Goal: Obtain resource: Download file/media

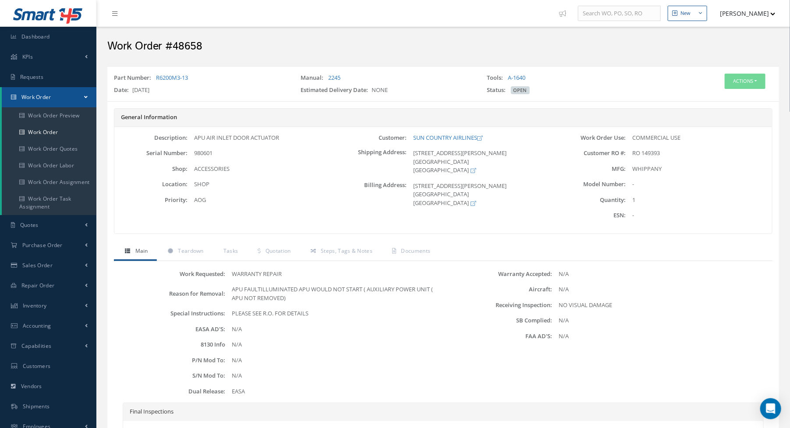
click at [353, 40] on h2 "Work Order #48658" at bounding box center [443, 46] width 672 height 13
click at [46, 40] on link "Dashboard" at bounding box center [48, 37] width 96 height 20
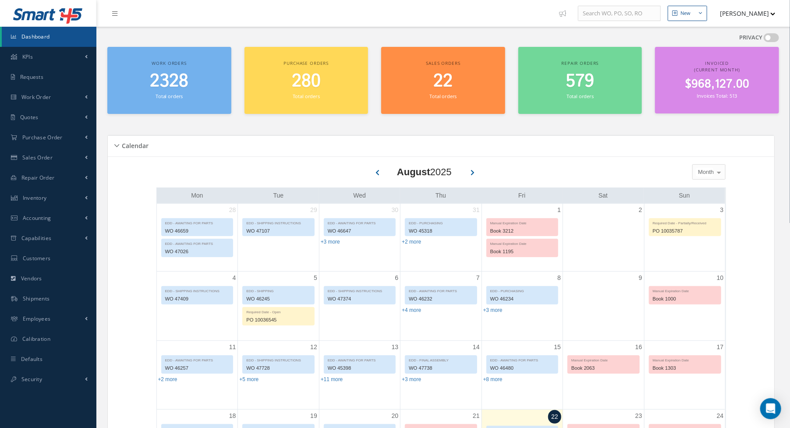
click at [44, 45] on link "Dashboard" at bounding box center [49, 37] width 95 height 20
click at [67, 99] on link "Work Order" at bounding box center [48, 97] width 96 height 20
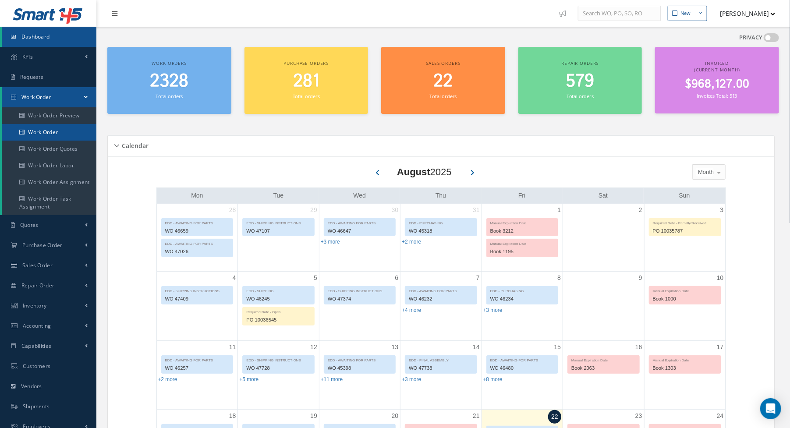
click at [62, 129] on link "Work Order" at bounding box center [49, 132] width 95 height 17
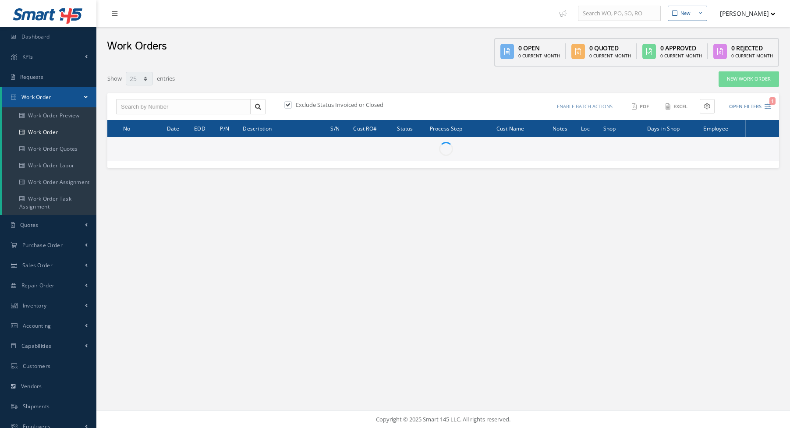
select select "25"
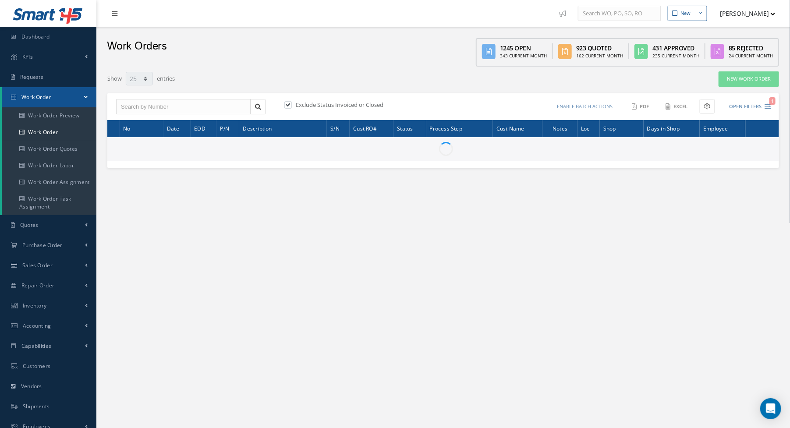
type input "All Work Request"
type input "All Work Performed"
type input "All Status"
type input "WO Part Status"
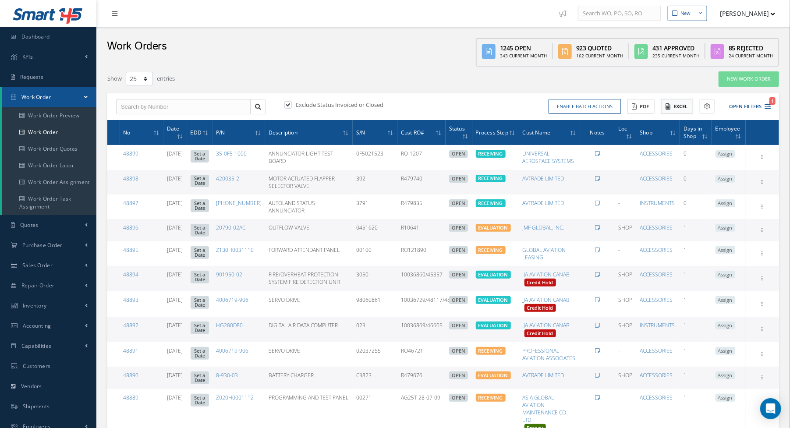
click at [679, 104] on button "Excel" at bounding box center [677, 106] width 32 height 15
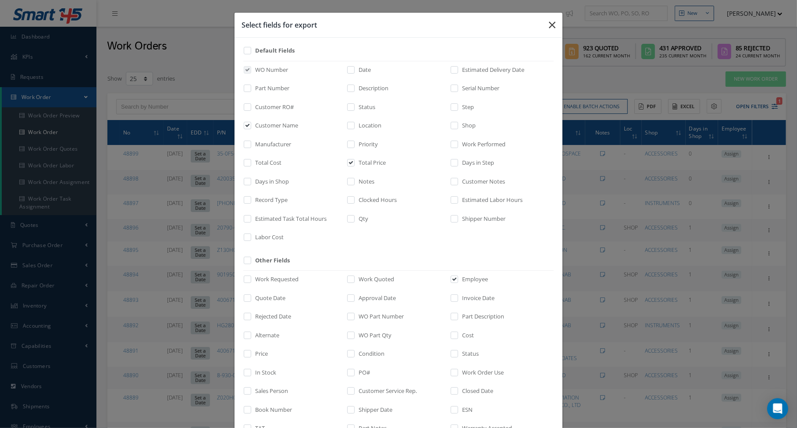
click at [0, 0] on button "button" at bounding box center [0, 0] width 0 height 0
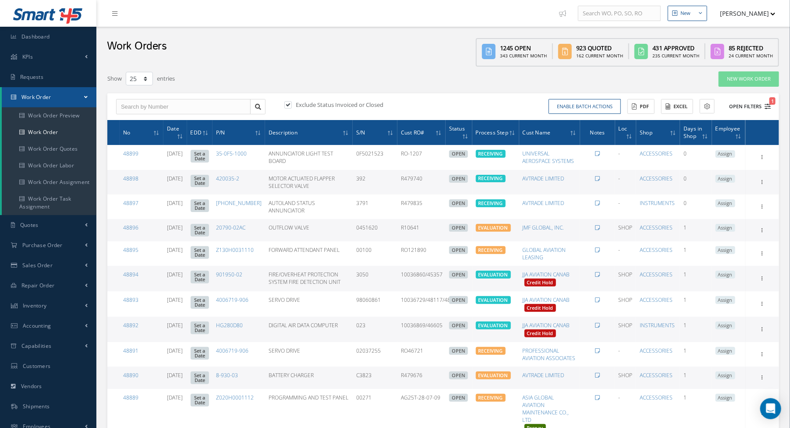
click at [770, 107] on icon "1" at bounding box center [768, 106] width 6 height 6
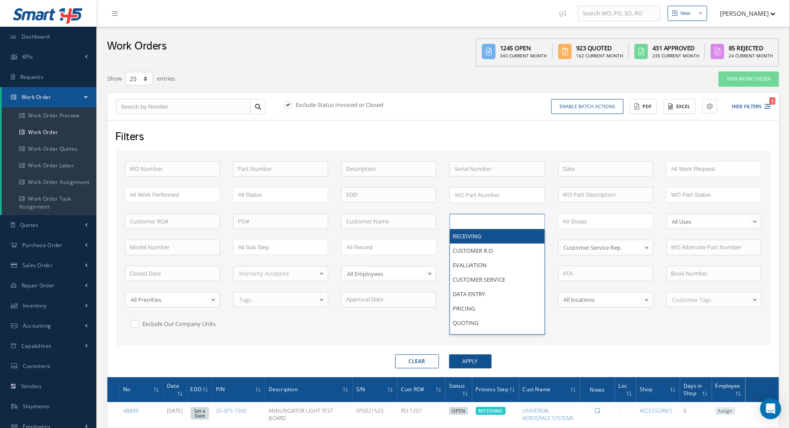
click at [483, 222] on input "text" at bounding box center [483, 221] width 56 height 11
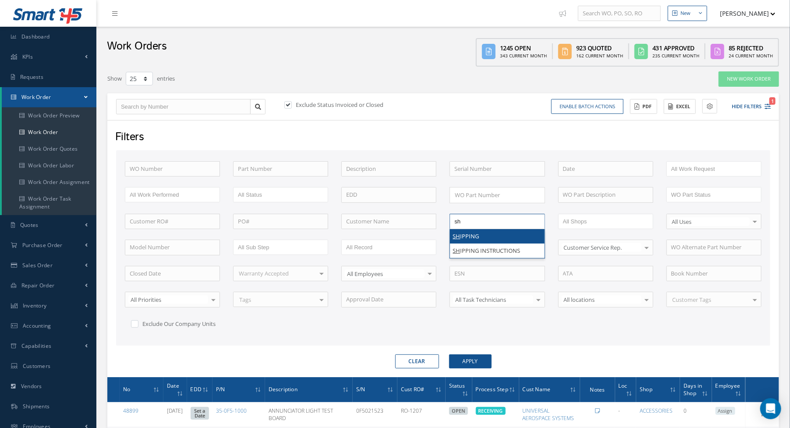
type input "shi"
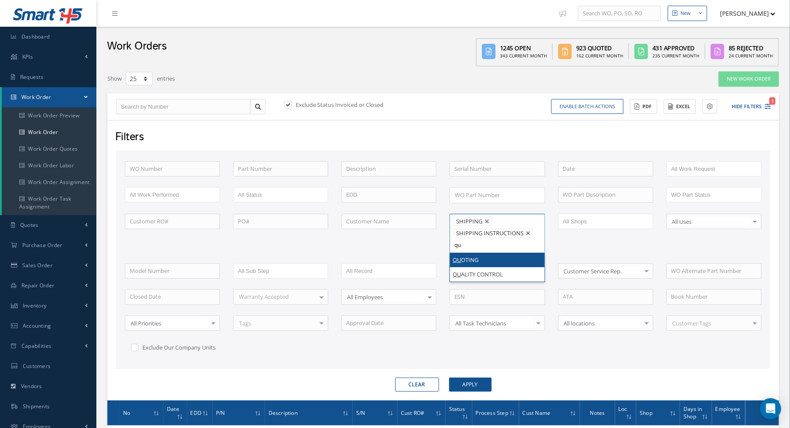
type input "qua"
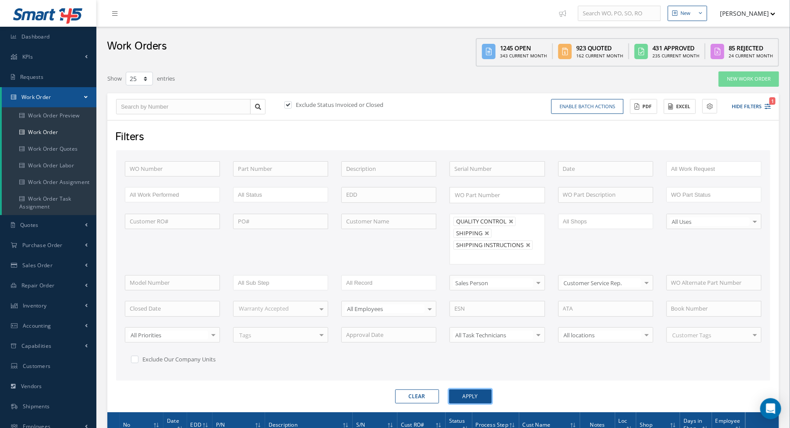
click at [470, 394] on button "Apply" at bounding box center [470, 397] width 43 height 14
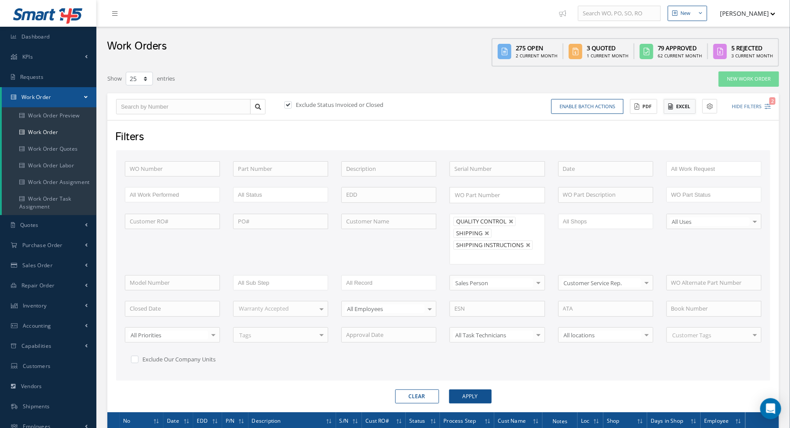
click at [678, 105] on button "Excel" at bounding box center [680, 106] width 32 height 15
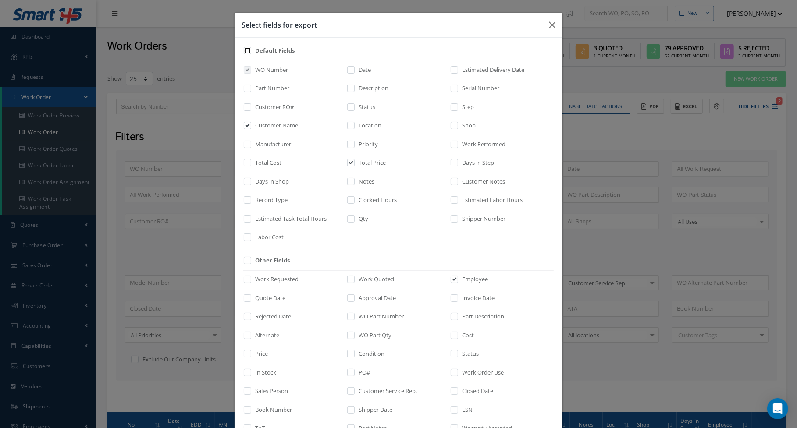
click at [245, 50] on input "checkbox" at bounding box center [248, 54] width 6 height 10
checkbox input "true"
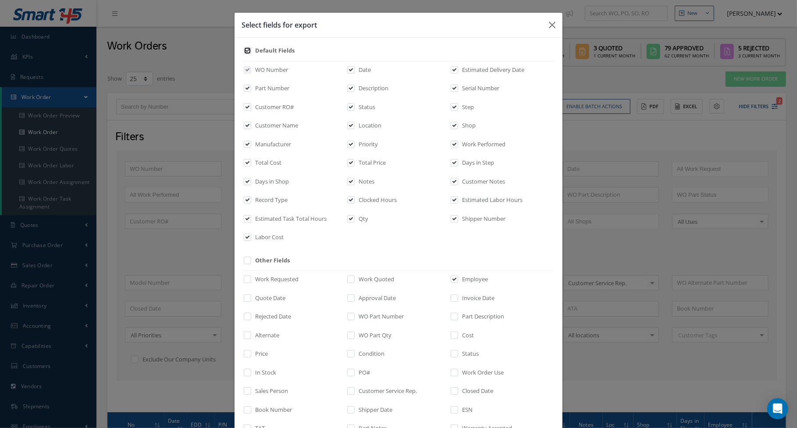
checkbox input "true"
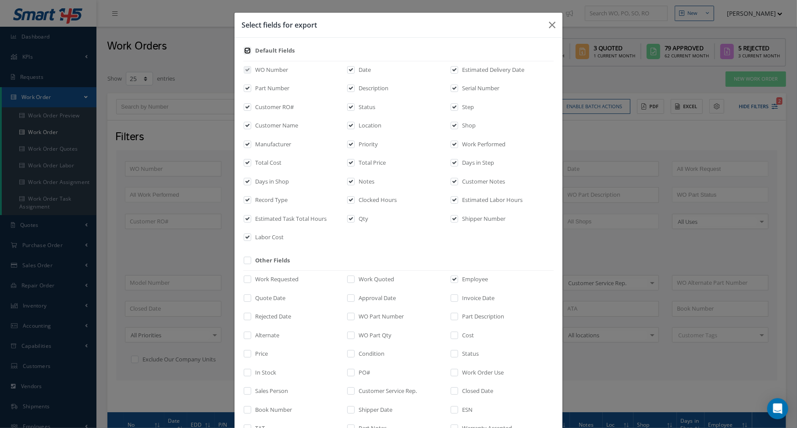
checkbox input "true"
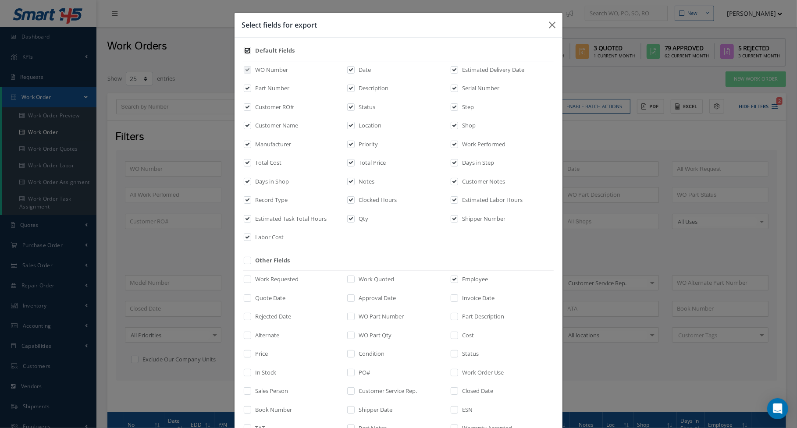
checkbox input "true"
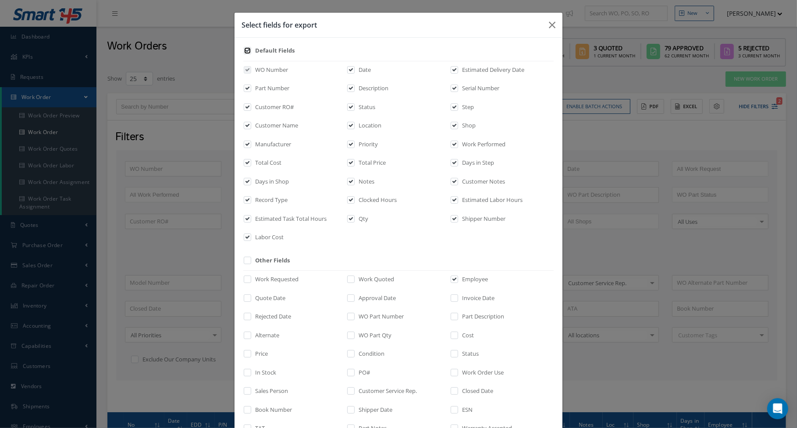
checkbox input "true"
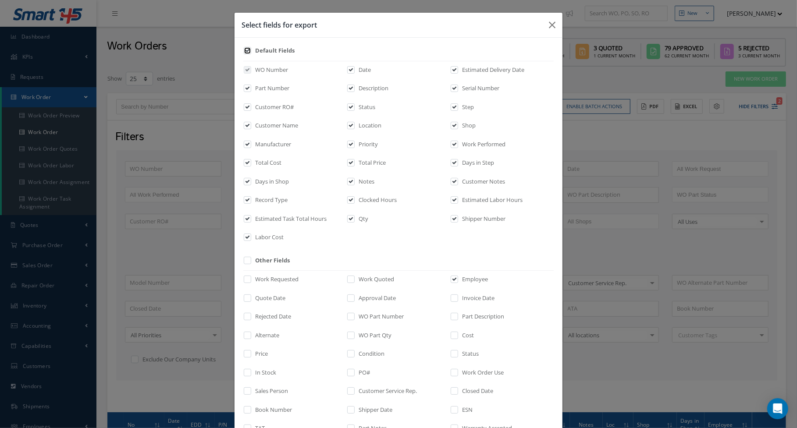
checkbox input "true"
click at [245, 50] on input "checkbox" at bounding box center [248, 54] width 6 height 10
checkbox input "false"
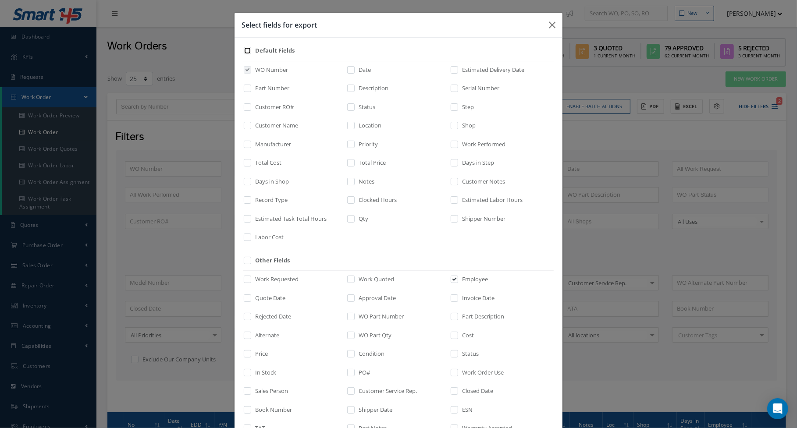
checkbox input "false"
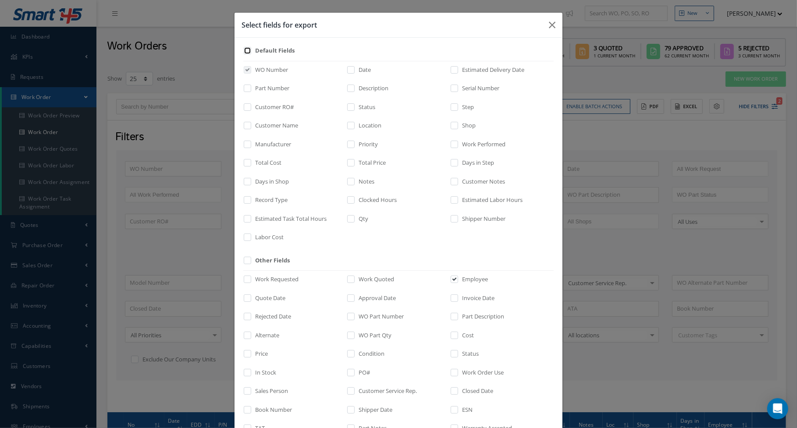
checkbox input "false"
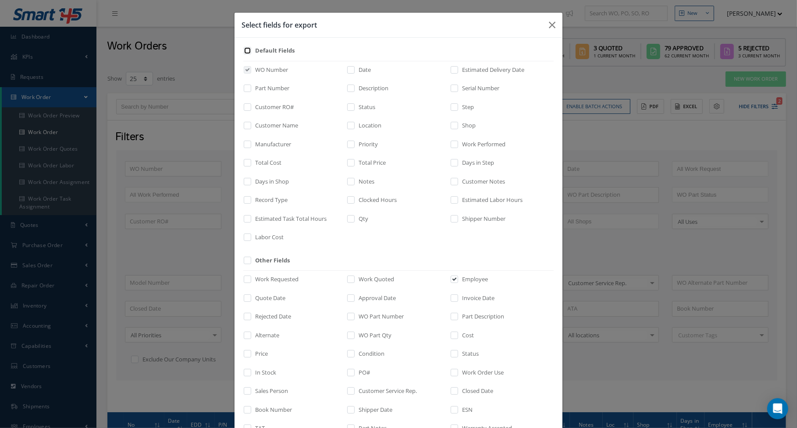
checkbox input "false"
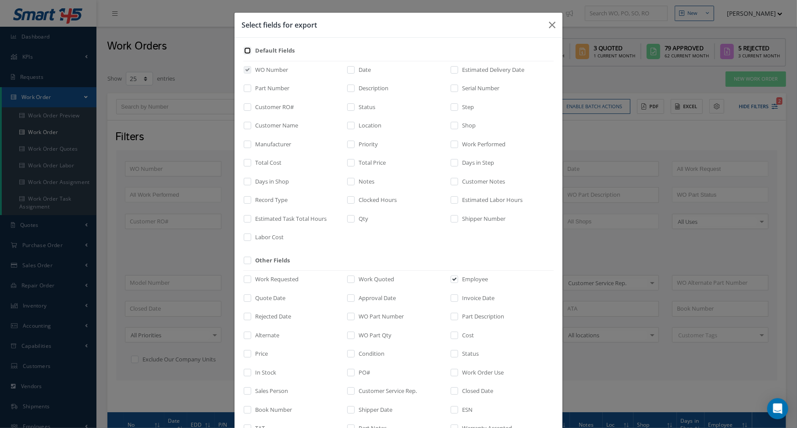
checkbox input "false"
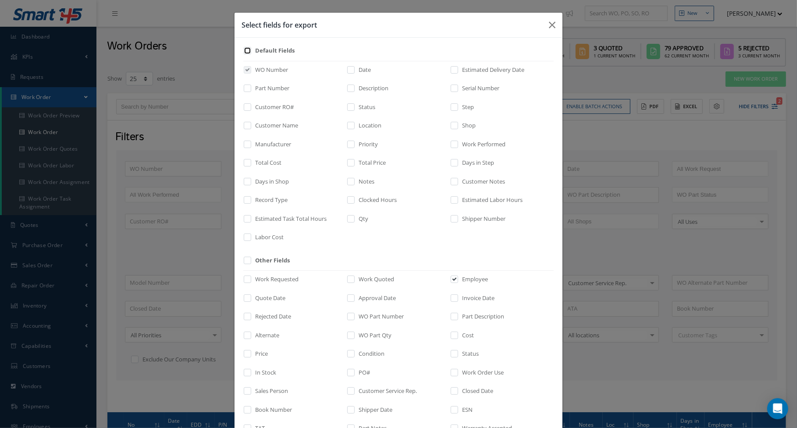
checkbox input "false"
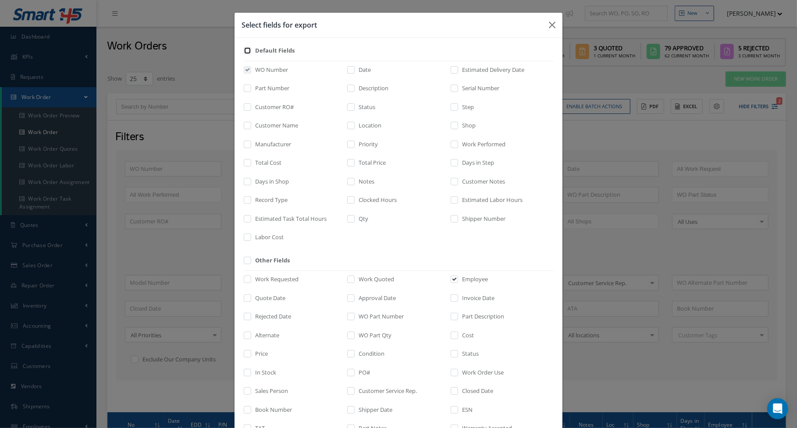
checkbox input "false"
click at [245, 125] on input "checkbox" at bounding box center [248, 129] width 6 height 10
checkbox input "true"
click at [348, 163] on input "checkbox" at bounding box center [351, 166] width 6 height 10
checkbox input "true"
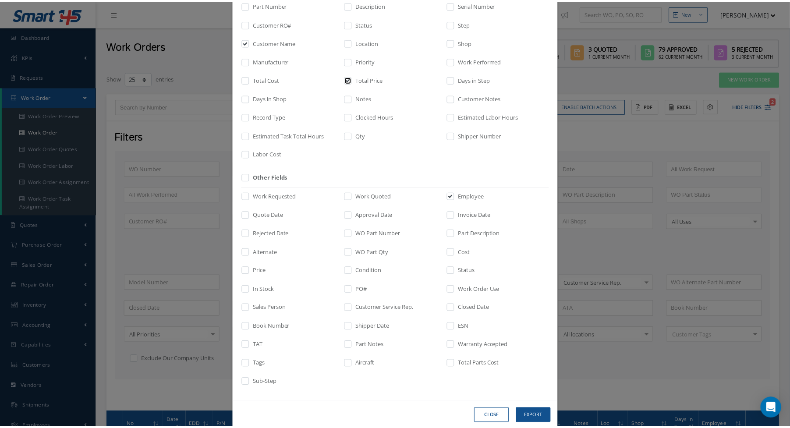
scroll to position [97, 0]
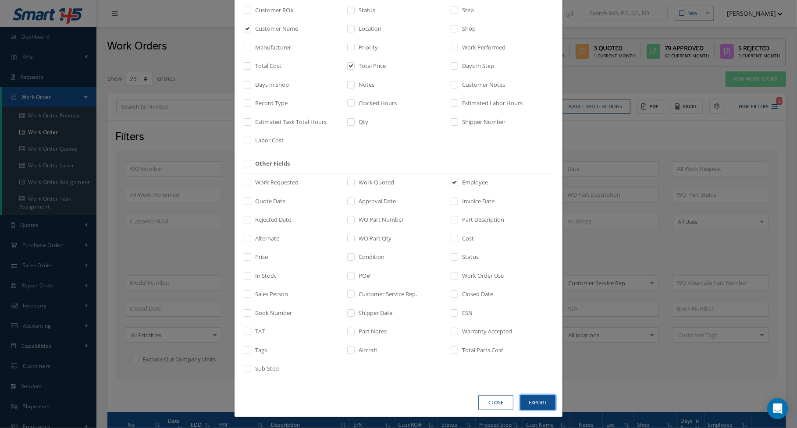
click at [0, 0] on button "Export" at bounding box center [0, 0] width 0 height 0
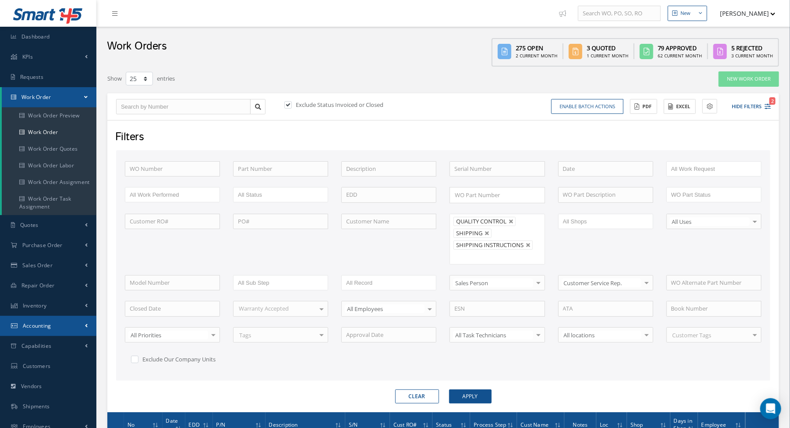
click at [48, 322] on span "Accounting" at bounding box center [37, 325] width 28 height 7
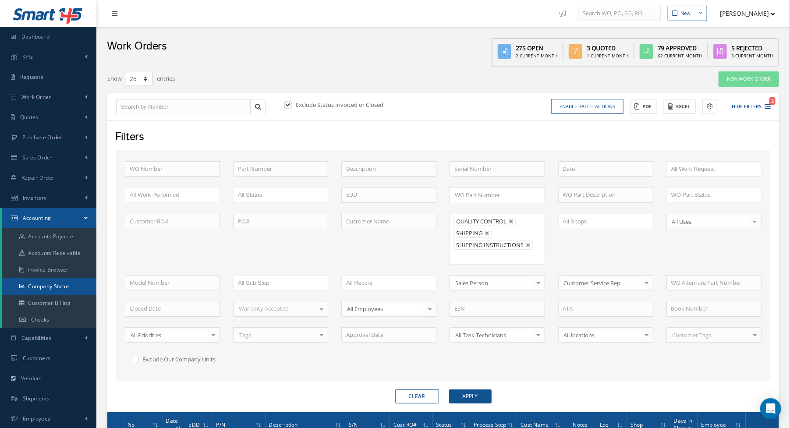
click at [56, 288] on link "Company Status" at bounding box center [49, 286] width 95 height 17
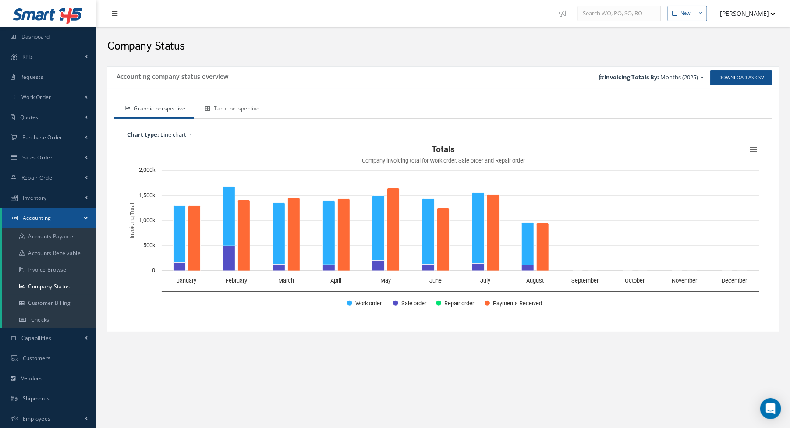
click at [239, 108] on link "Table perspective" at bounding box center [231, 109] width 74 height 18
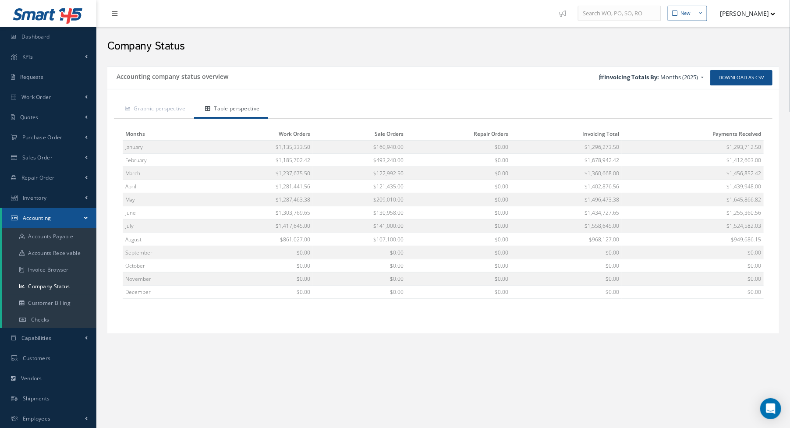
drag, startPoint x: 366, startPoint y: 45, endPoint x: 330, endPoint y: 51, distance: 36.0
click at [366, 45] on h2 "Company Status" at bounding box center [443, 46] width 672 height 13
click at [41, 43] on link "Dashboard" at bounding box center [48, 37] width 96 height 20
